Goal: Information Seeking & Learning: Learn about a topic

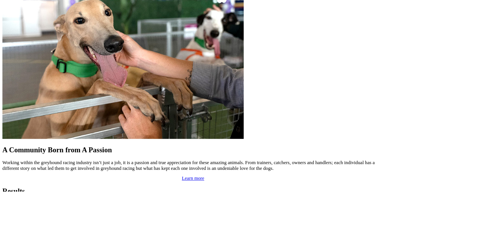
scroll to position [650, 0]
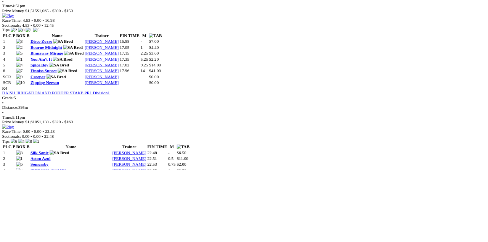
scroll to position [729, 0]
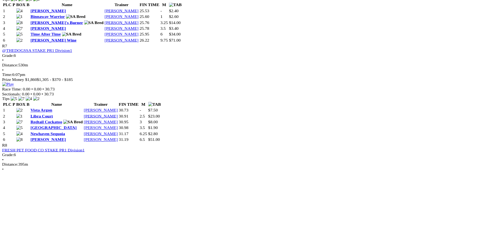
scroll to position [1198, 0]
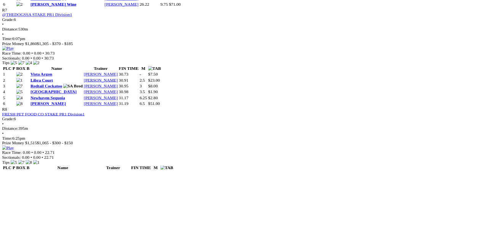
scroll to position [1249, 0]
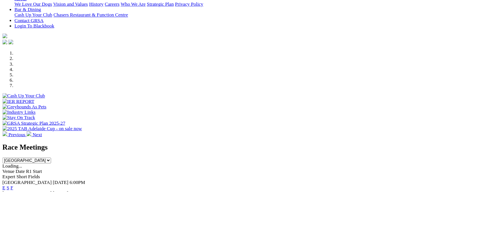
scroll to position [191, 0]
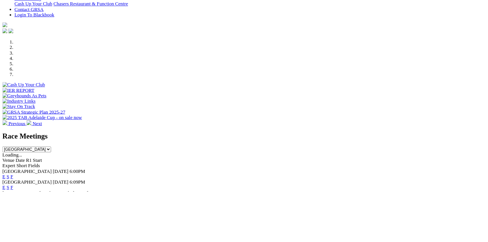
click at [17, 220] on link "F" at bounding box center [14, 223] width 3 height 6
